Goal: Task Accomplishment & Management: Manage account settings

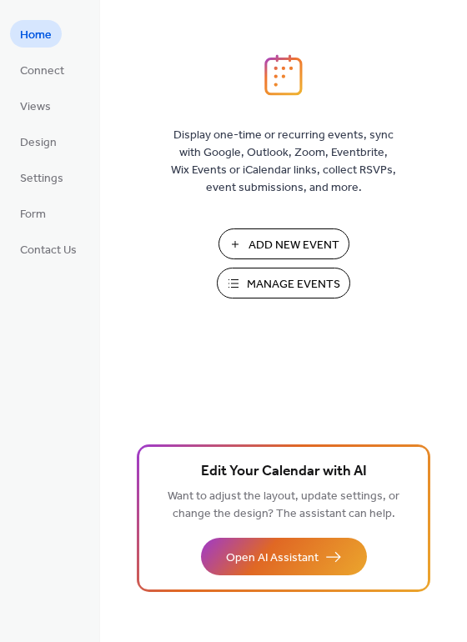
click at [312, 279] on span "Manage Events" at bounding box center [293, 285] width 93 height 18
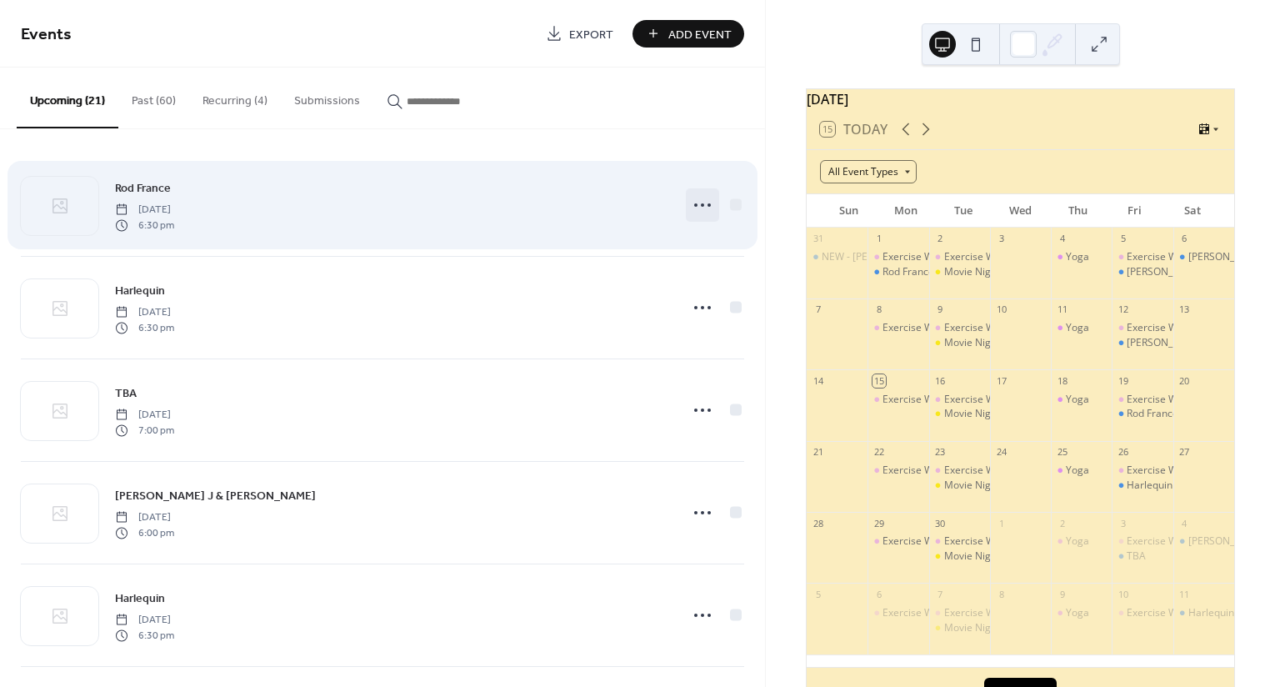
click at [696, 205] on icon at bounding box center [702, 205] width 27 height 27
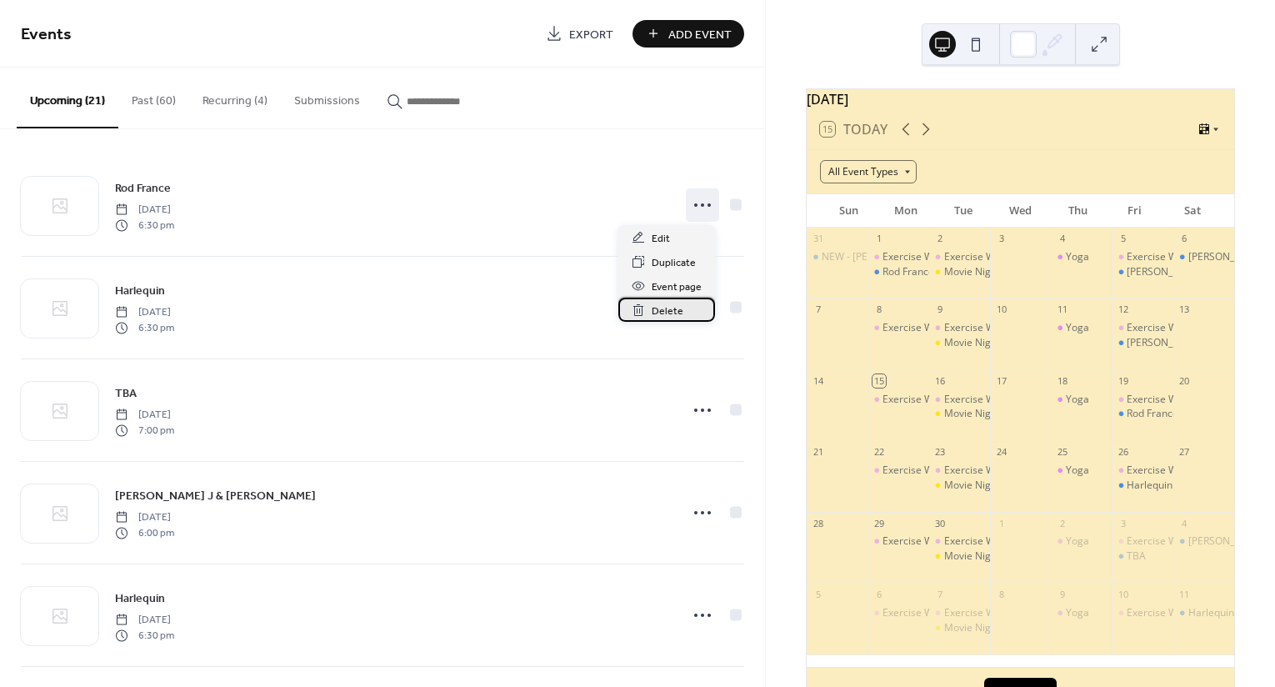
click at [654, 313] on span "Delete" at bounding box center [668, 312] width 32 height 18
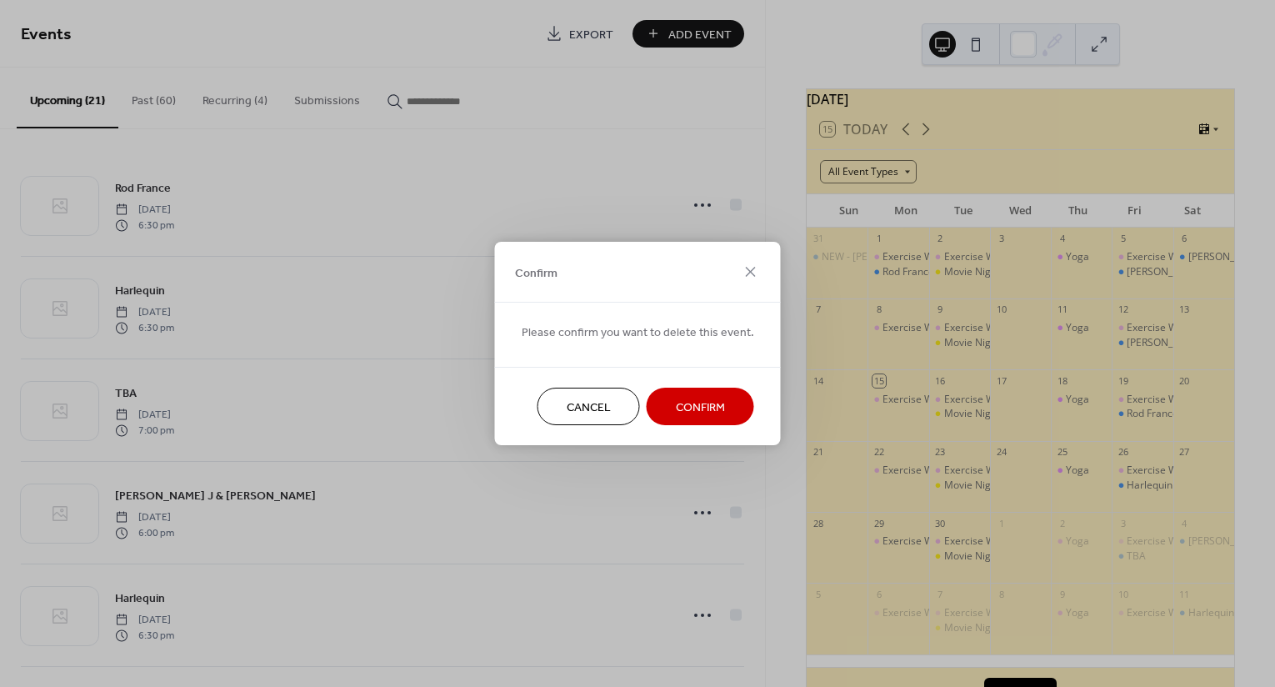
click at [699, 406] on span "Confirm" at bounding box center [700, 408] width 49 height 18
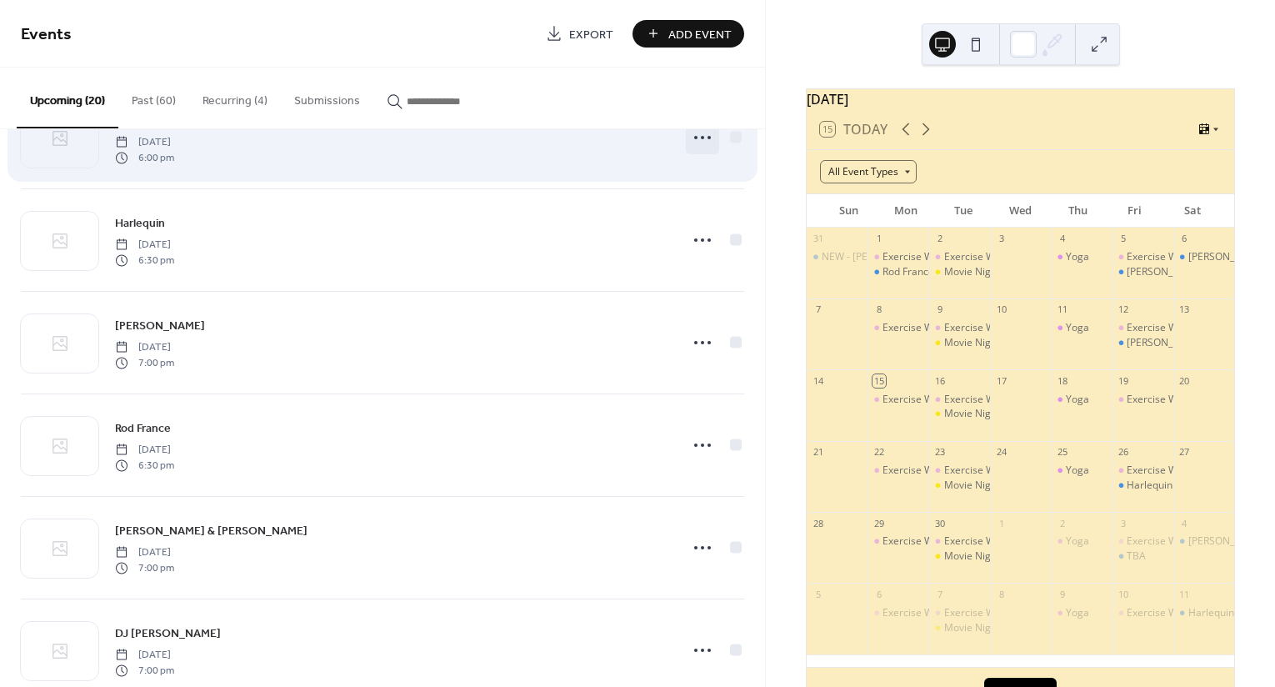
scroll to position [333, 0]
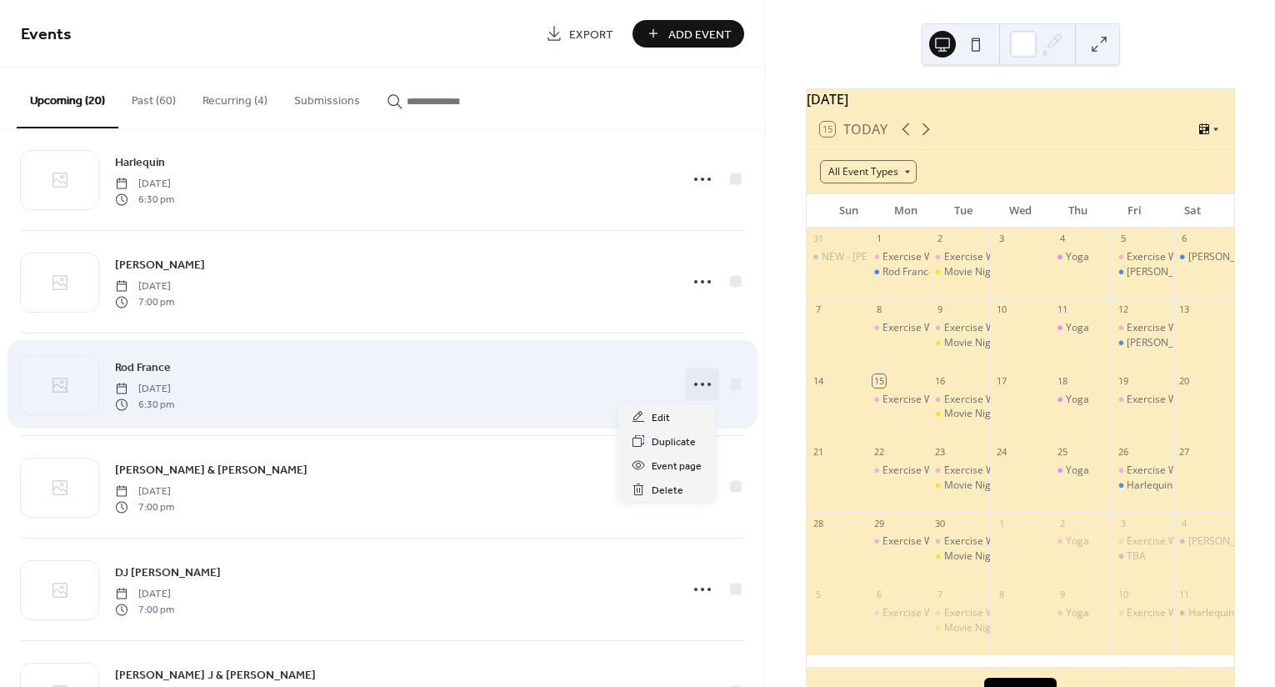
click at [692, 385] on icon at bounding box center [702, 384] width 27 height 27
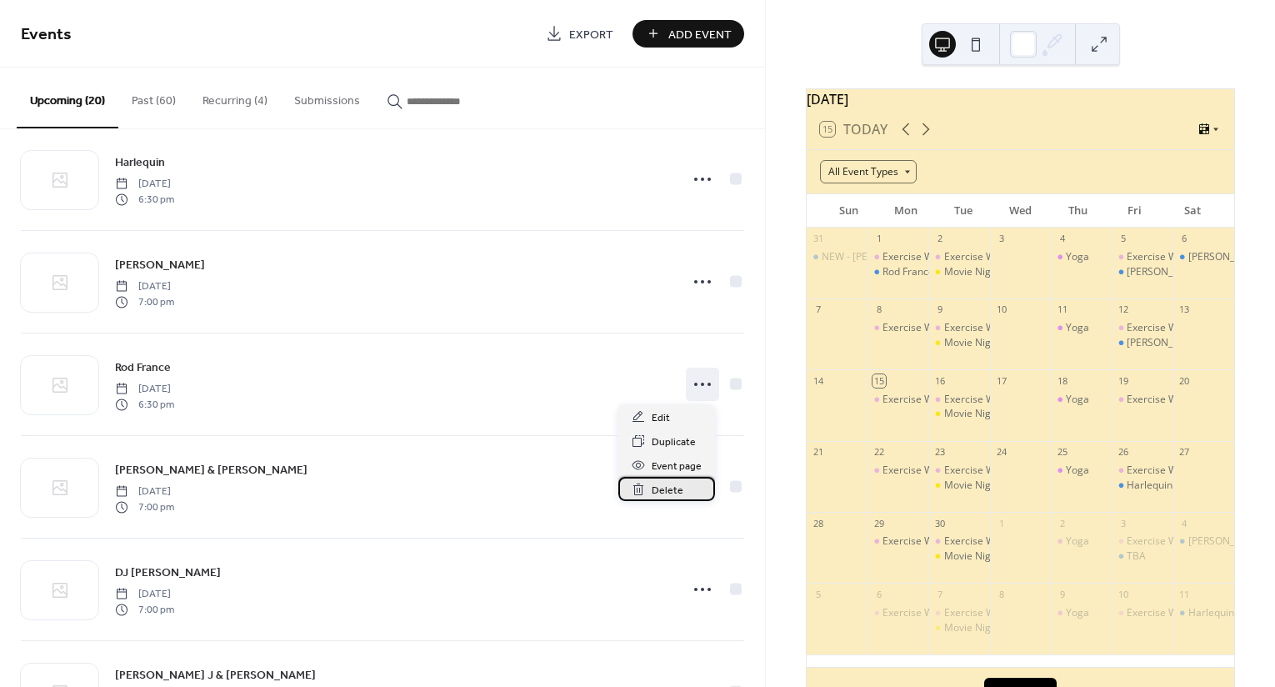
click at [657, 486] on span "Delete" at bounding box center [668, 491] width 32 height 18
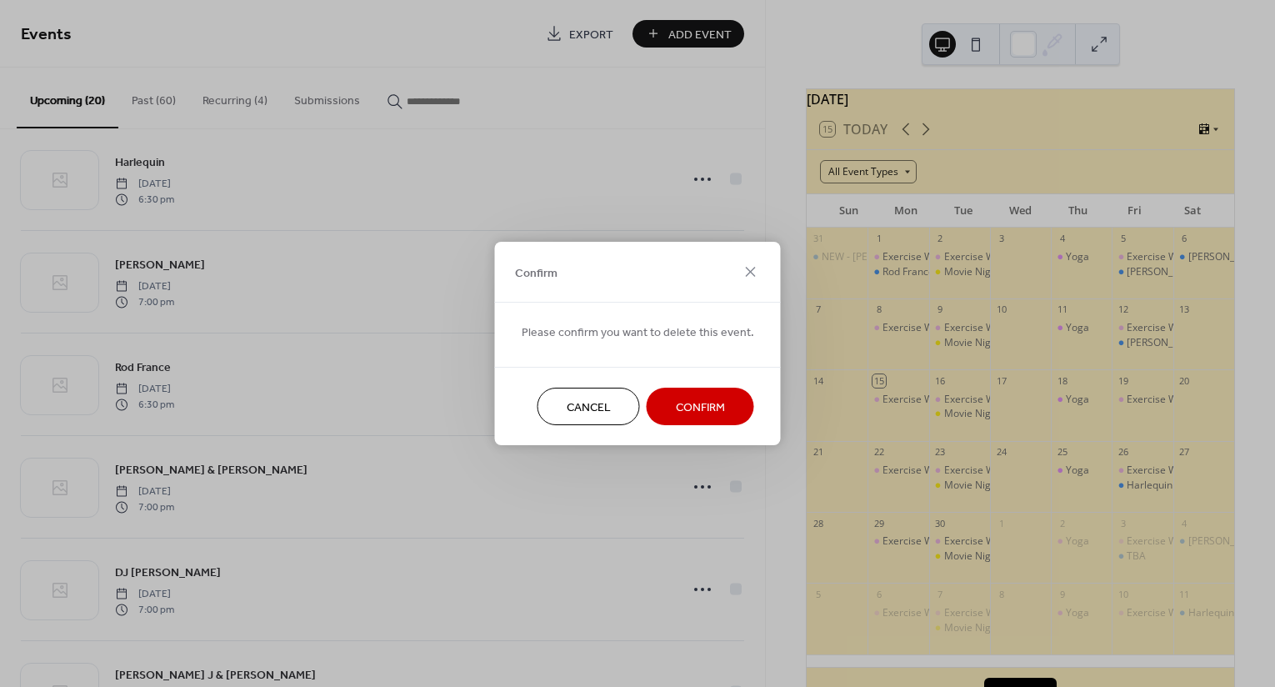
click at [681, 399] on span "Confirm" at bounding box center [700, 408] width 49 height 18
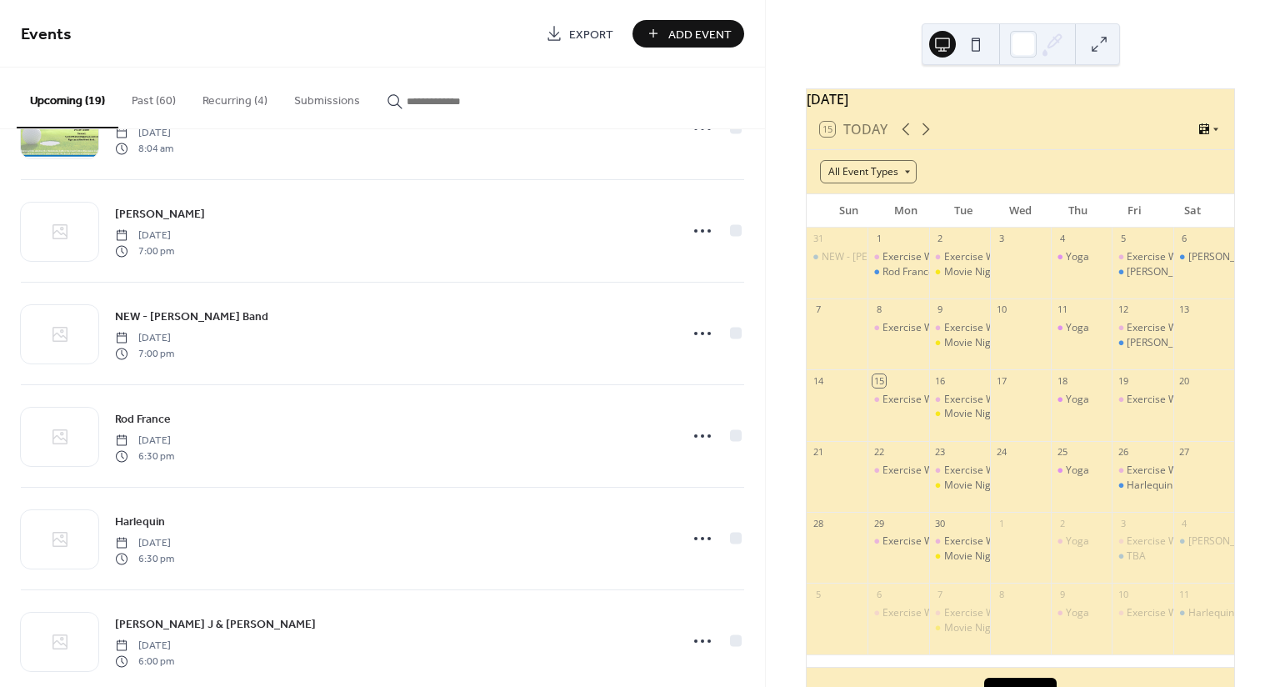
scroll to position [1000, 0]
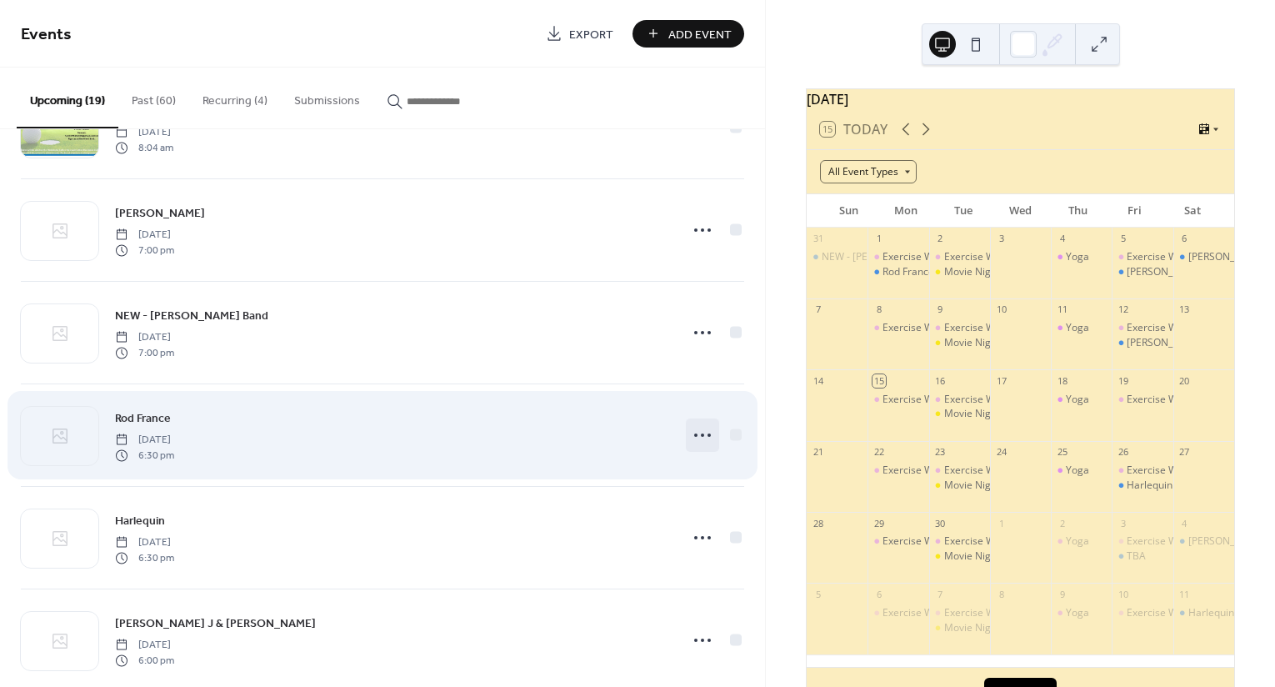
click at [695, 436] on icon at bounding box center [702, 435] width 27 height 27
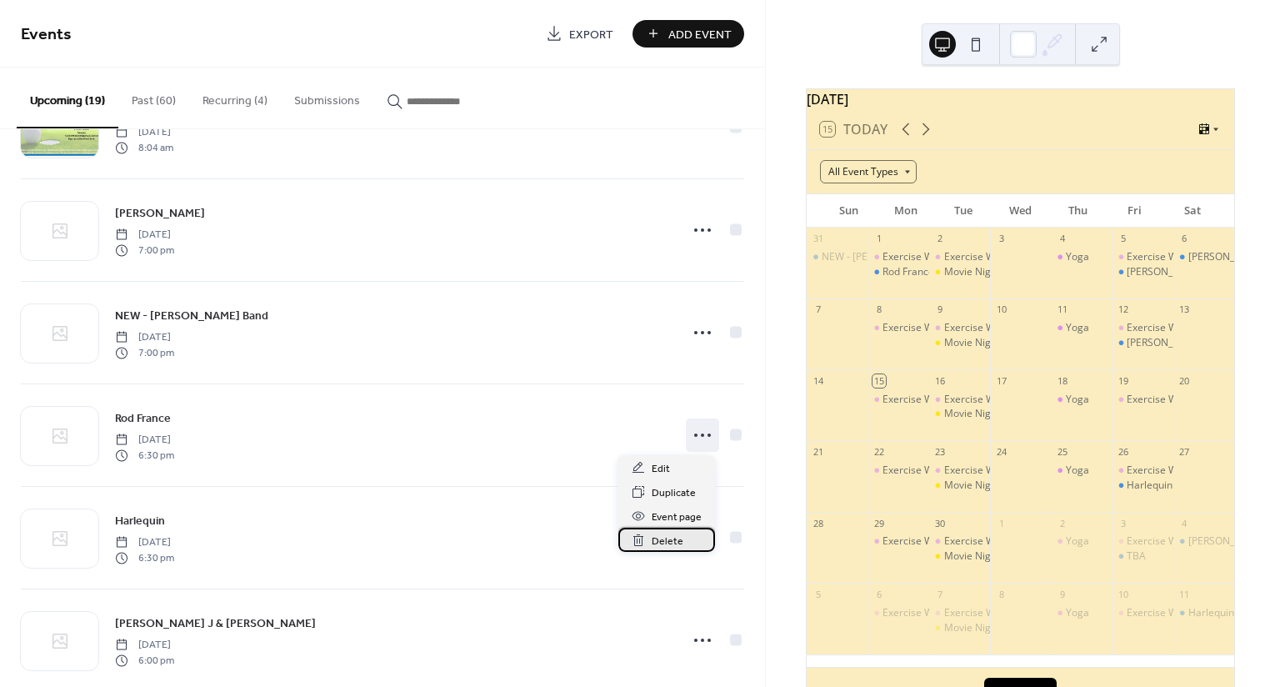
click at [662, 544] on span "Delete" at bounding box center [668, 542] width 32 height 18
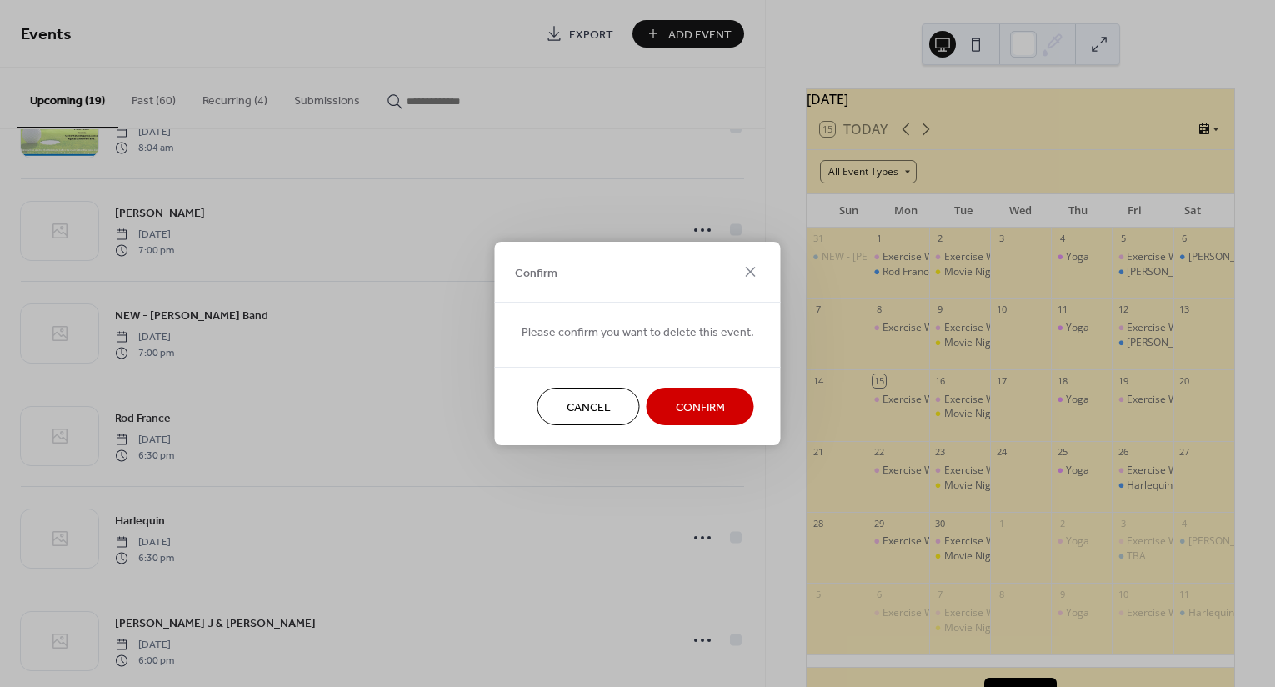
click at [682, 405] on span "Confirm" at bounding box center [700, 408] width 49 height 18
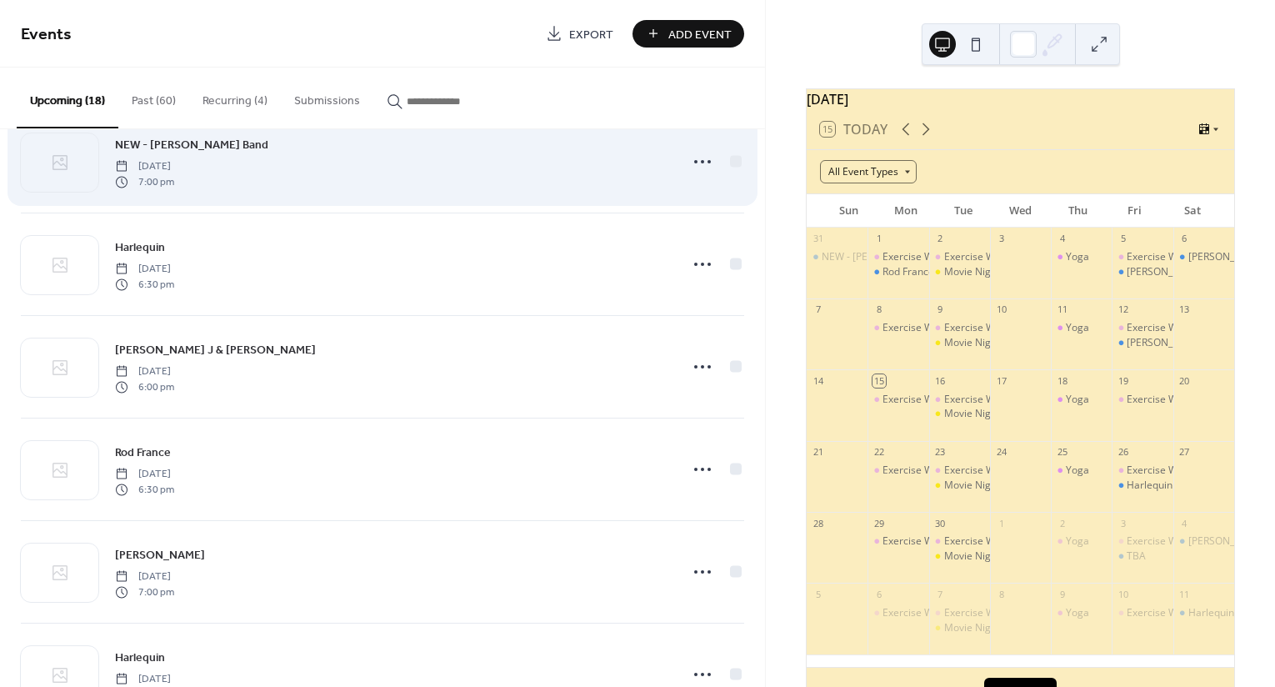
scroll to position [1250, 0]
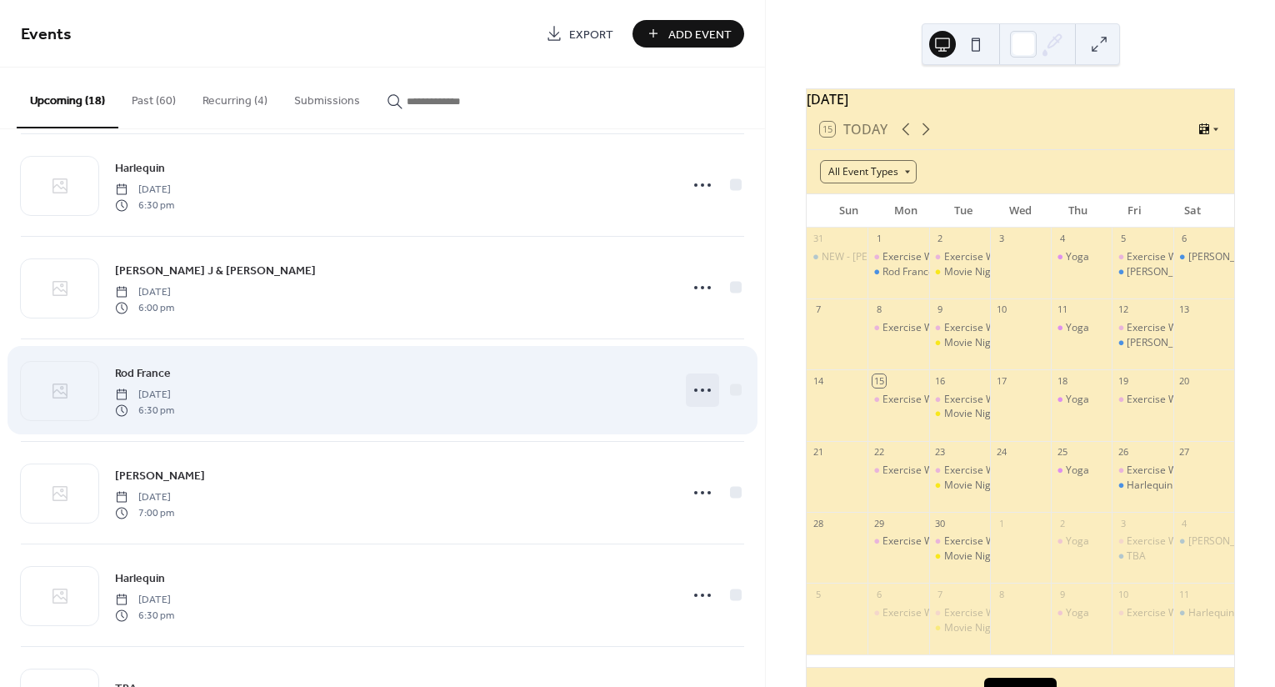
click at [698, 387] on icon at bounding box center [702, 390] width 27 height 27
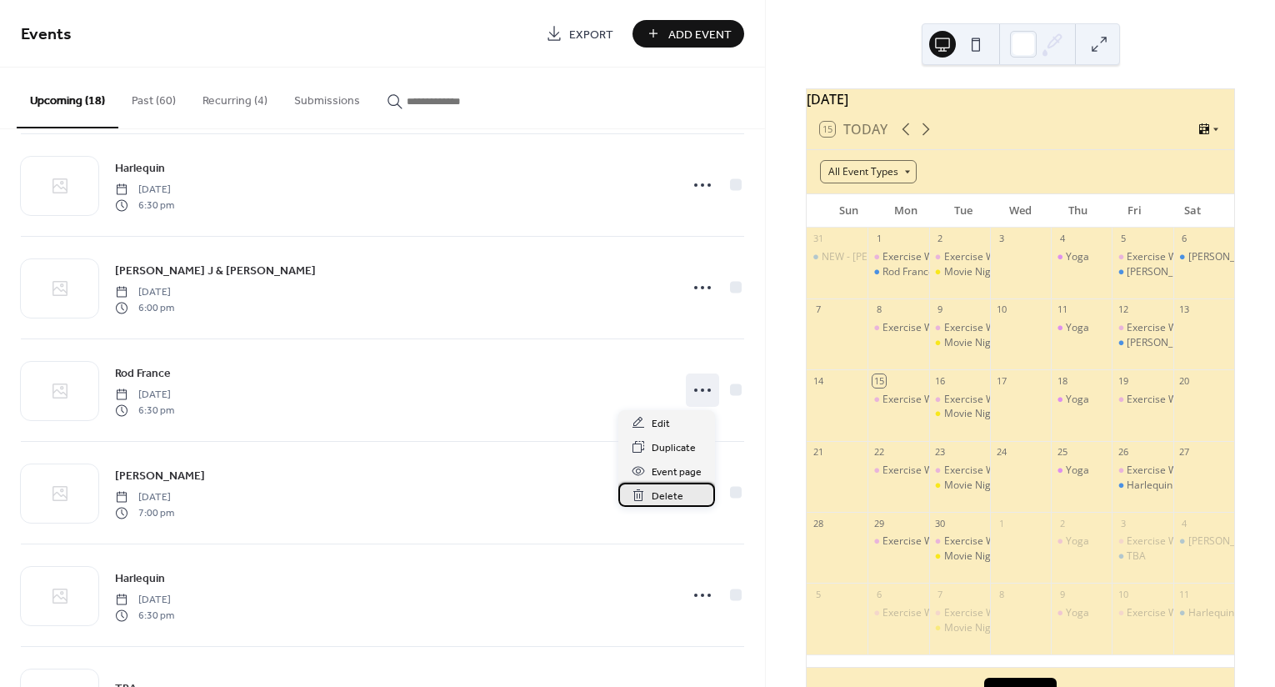
click at [677, 497] on span "Delete" at bounding box center [668, 497] width 32 height 18
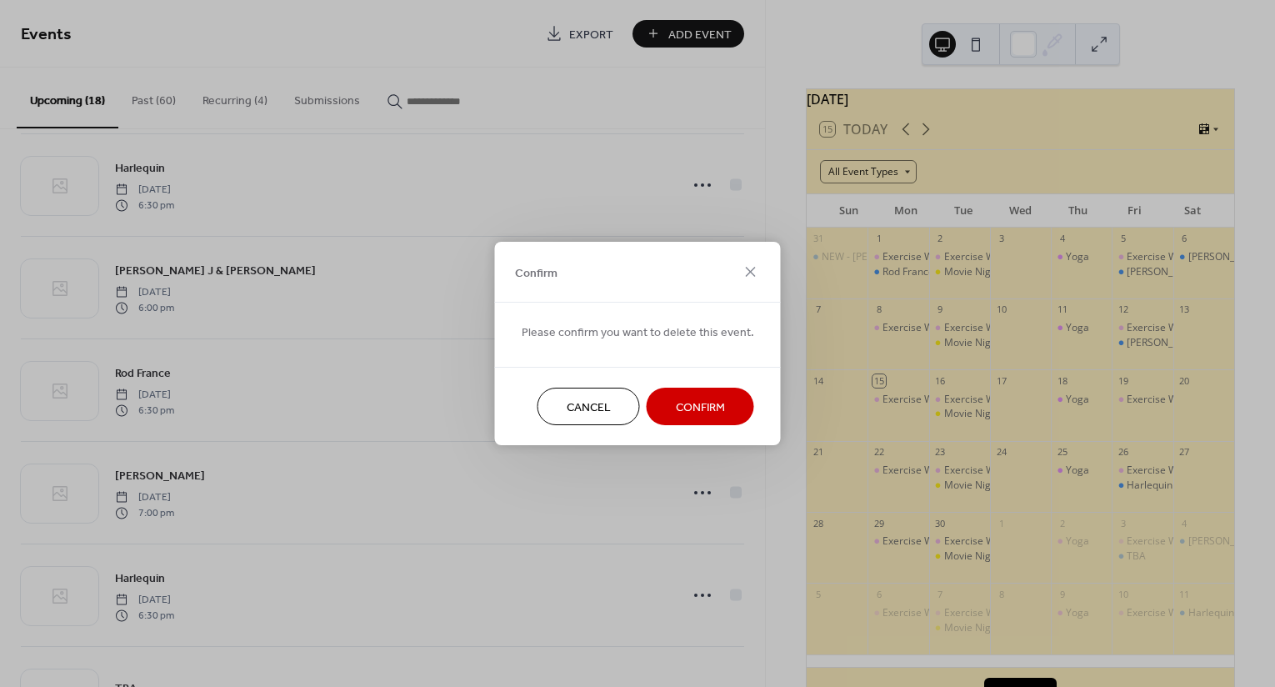
click at [683, 399] on span "Confirm" at bounding box center [700, 408] width 49 height 18
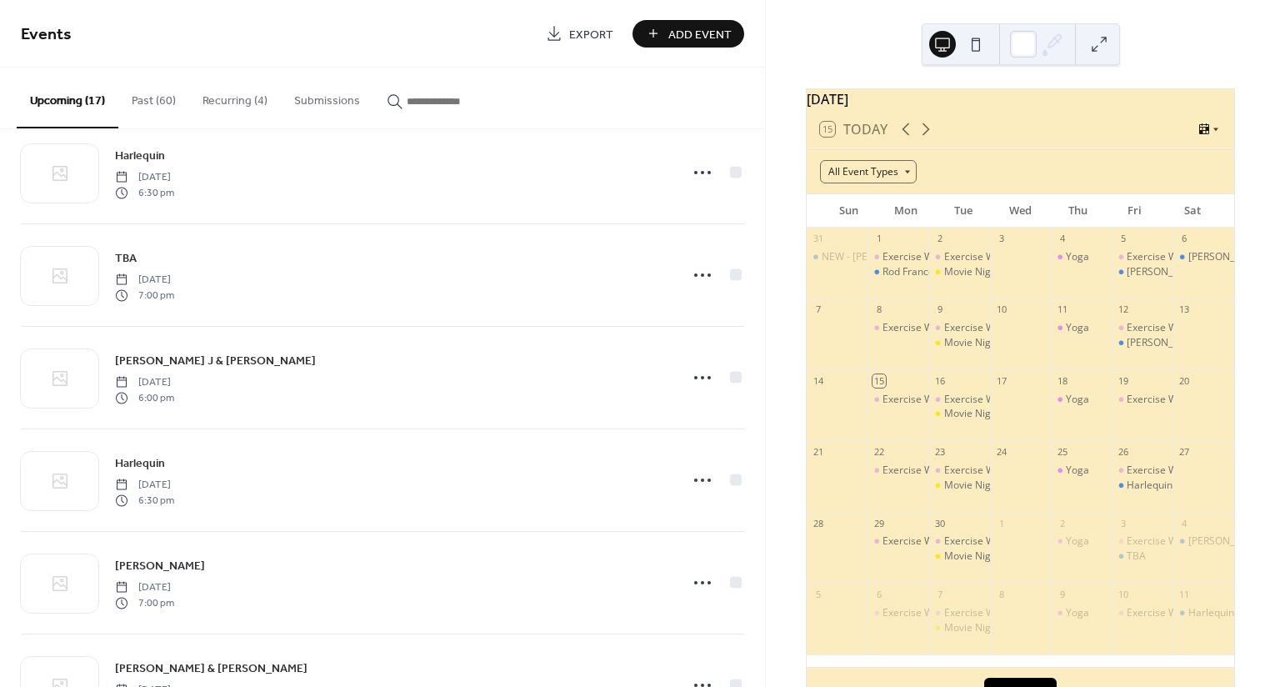
scroll to position [0, 0]
